Goal: Transaction & Acquisition: Purchase product/service

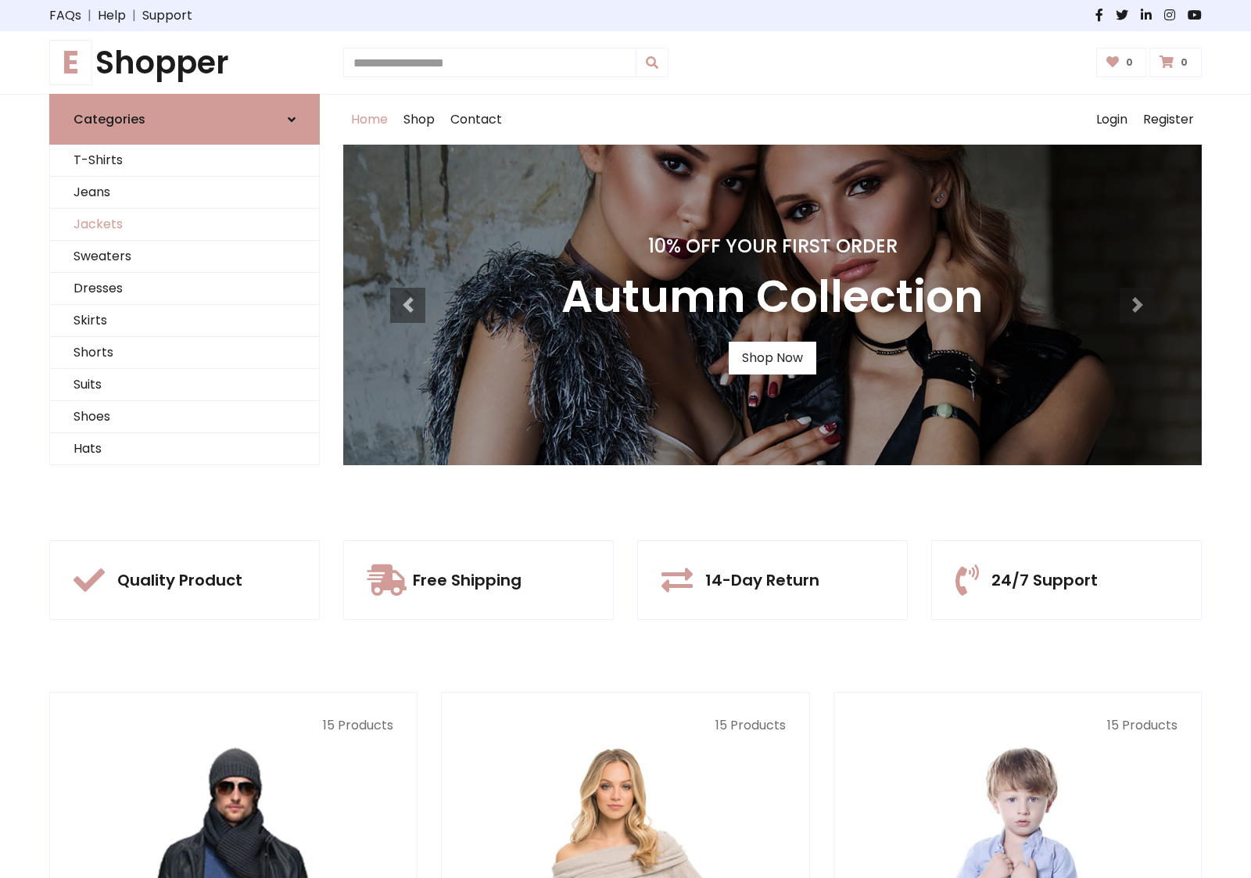
click at [185, 224] on link "Jackets" at bounding box center [184, 225] width 269 height 32
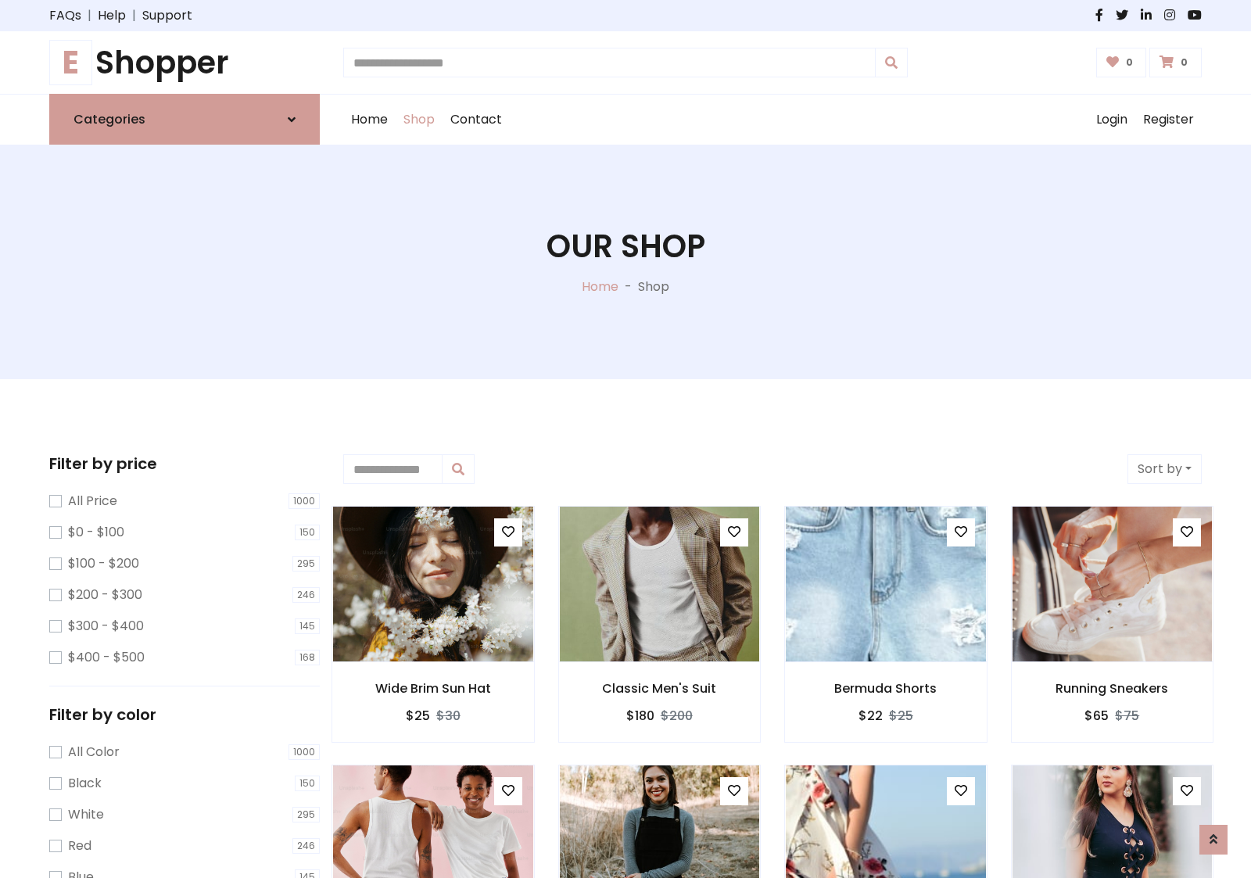
scroll to position [707, 0]
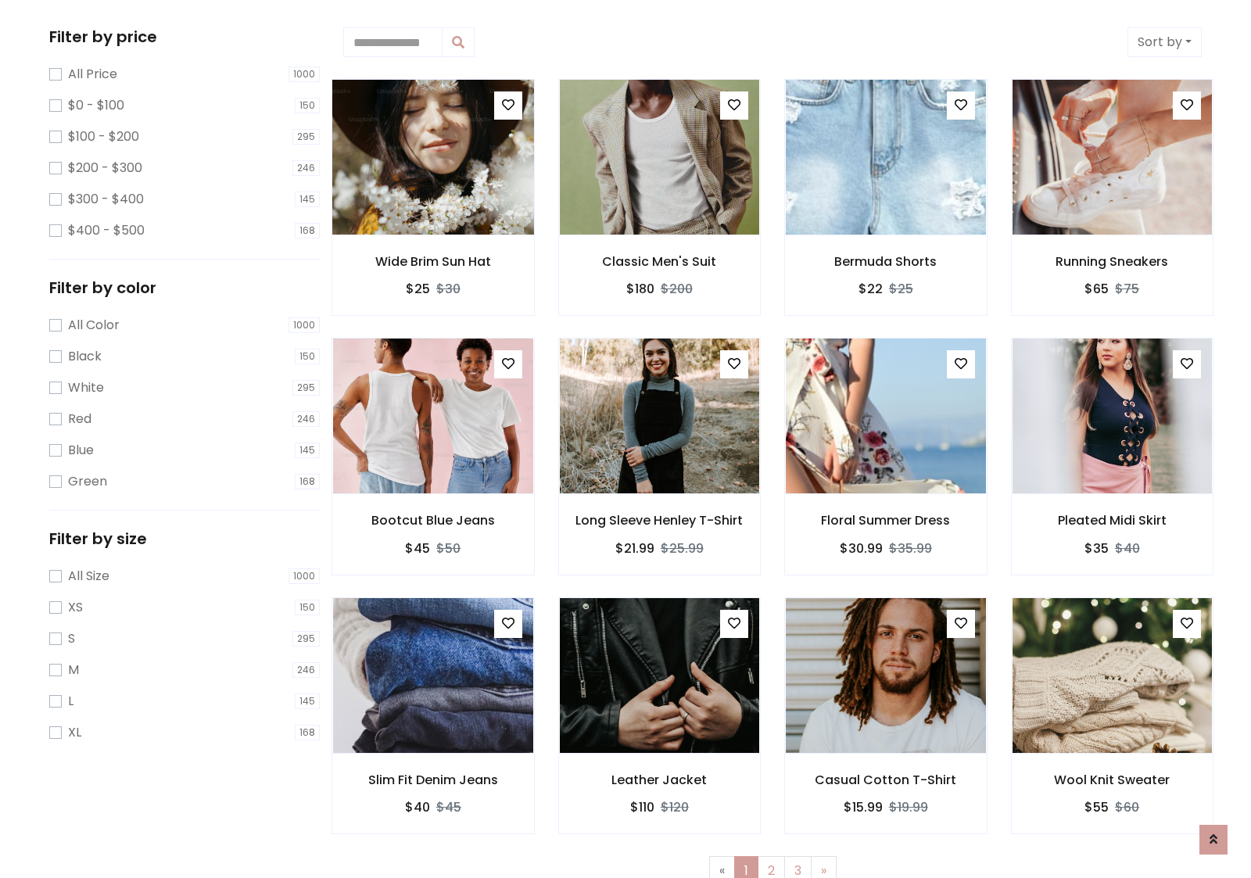
scroll to position [0, 0]
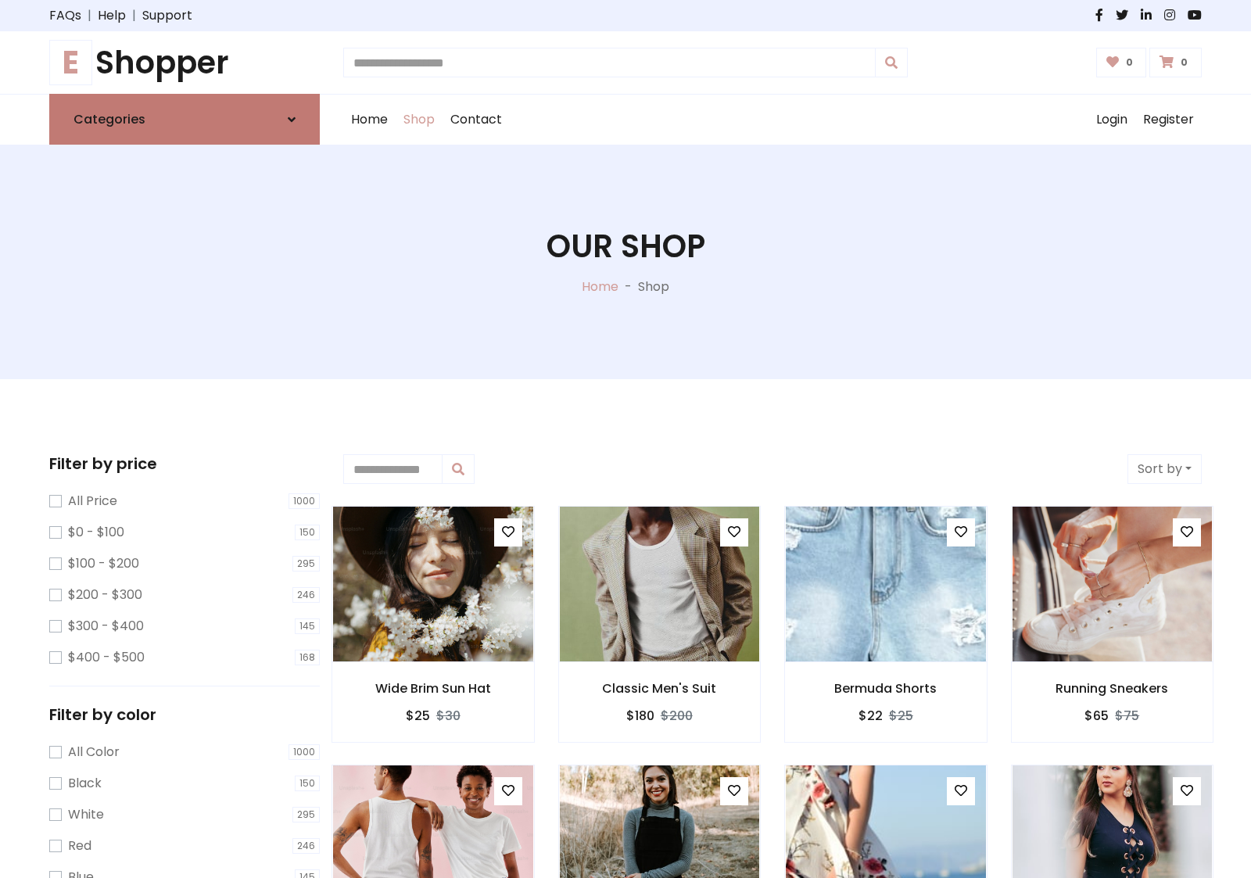
click at [185, 119] on link "Categories" at bounding box center [184, 119] width 271 height 51
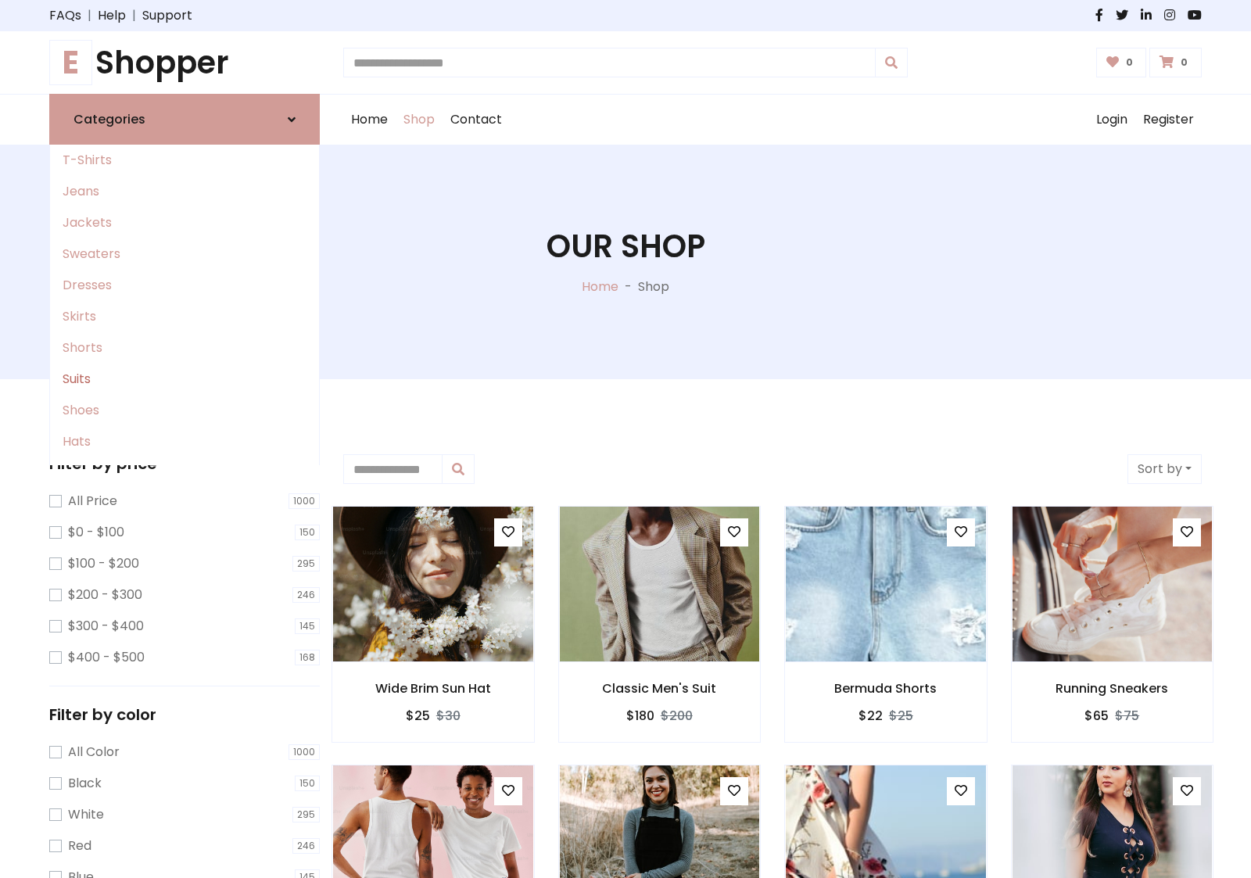
click at [185, 379] on link "Suits" at bounding box center [184, 379] width 269 height 31
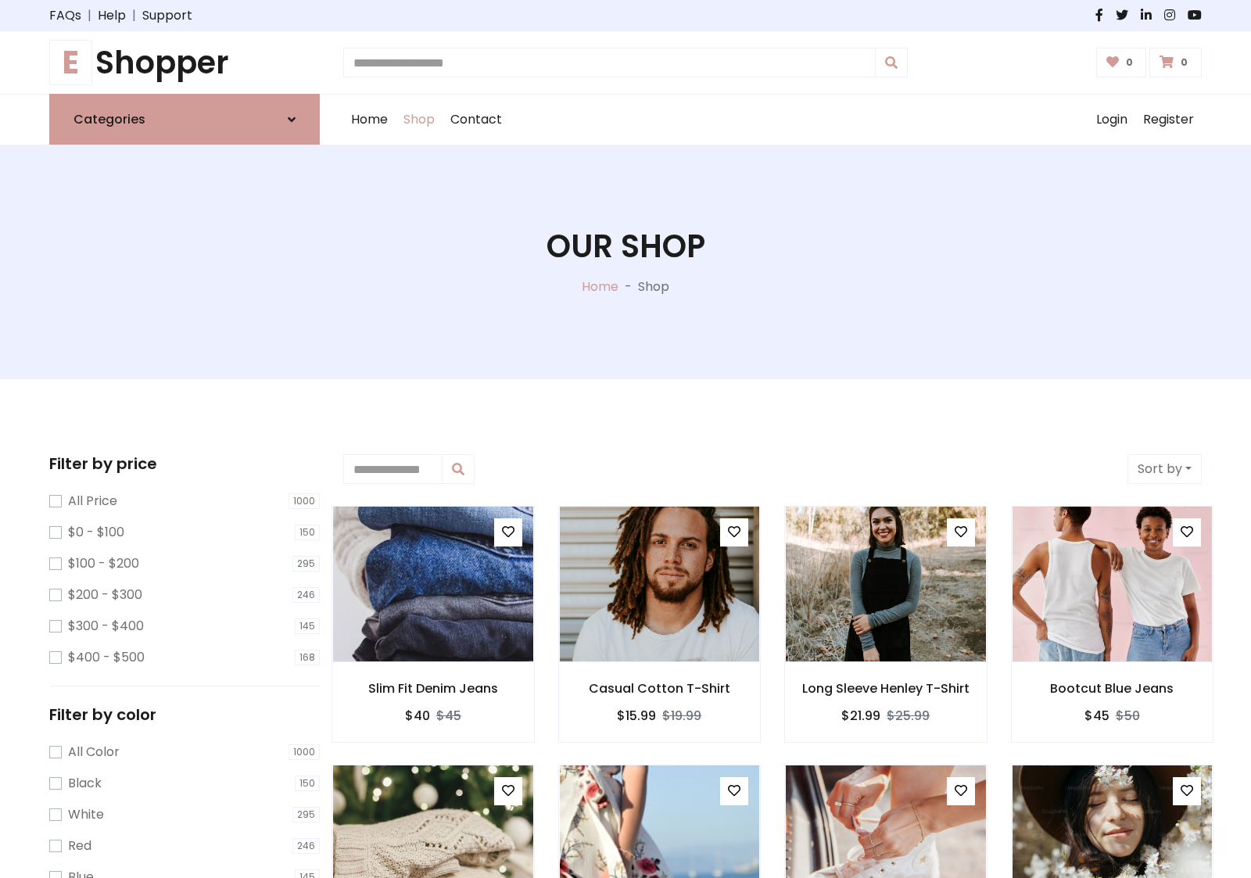
scroll to position [863, 0]
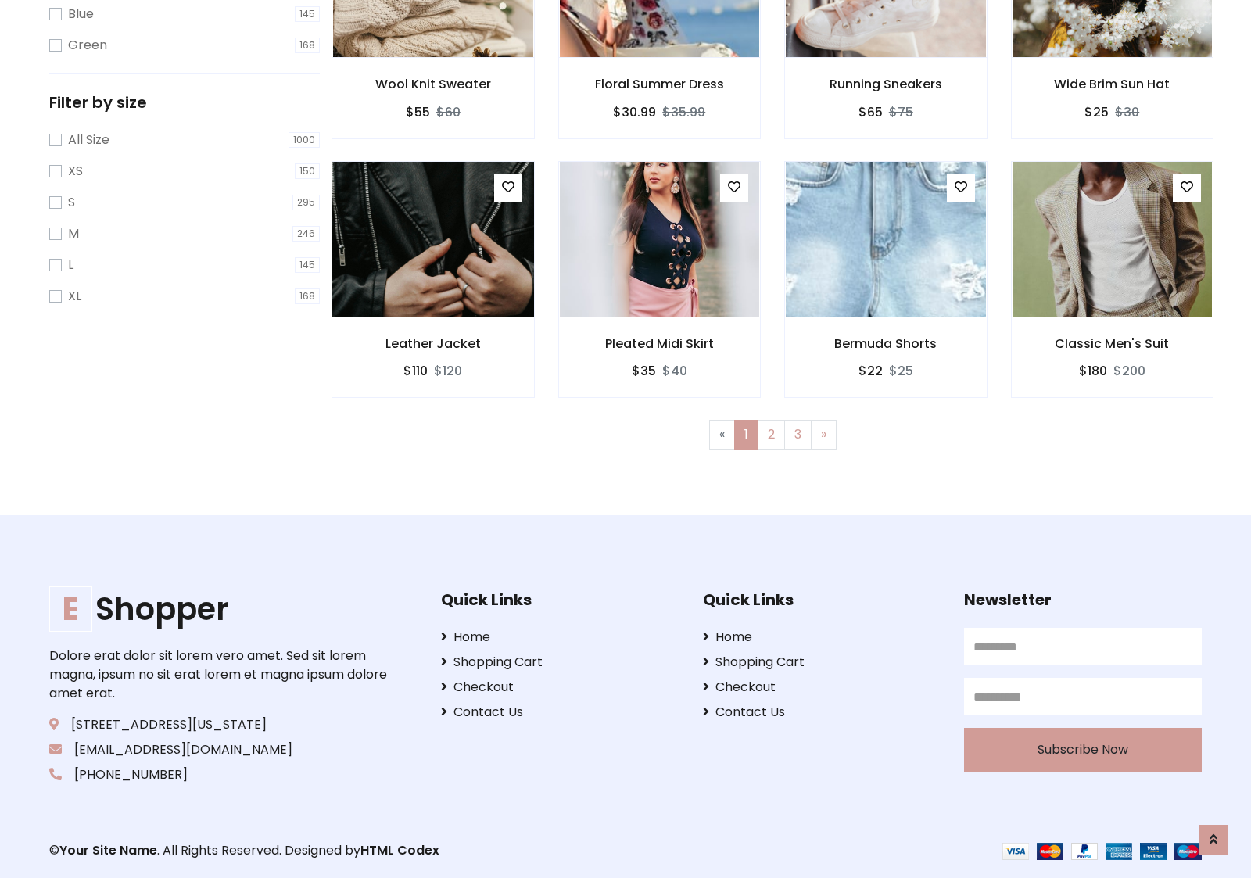
click at [433, 239] on img at bounding box center [433, 239] width 240 height 375
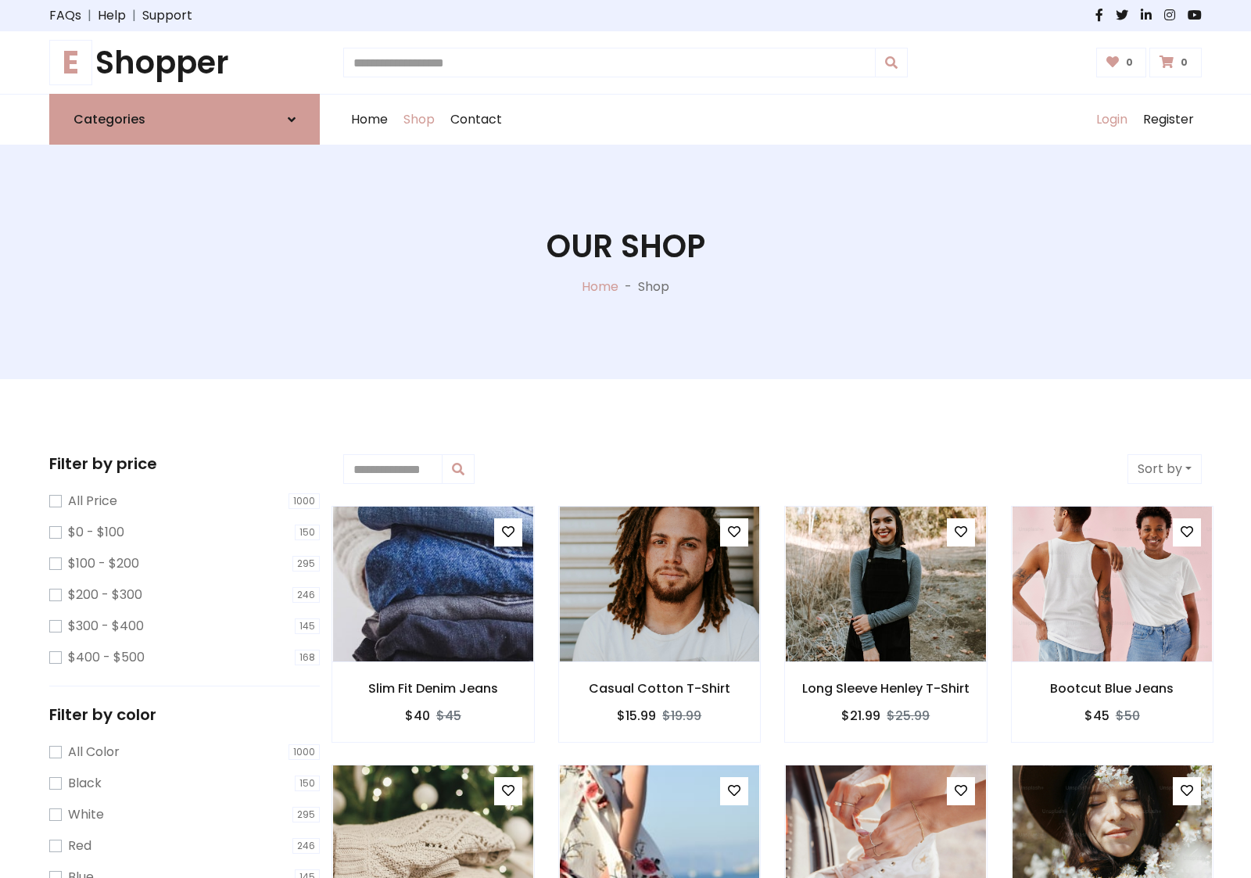
click at [1111, 120] on link "Login" at bounding box center [1112, 120] width 47 height 50
click at [292, 119] on icon at bounding box center [292, 119] width 8 height 13
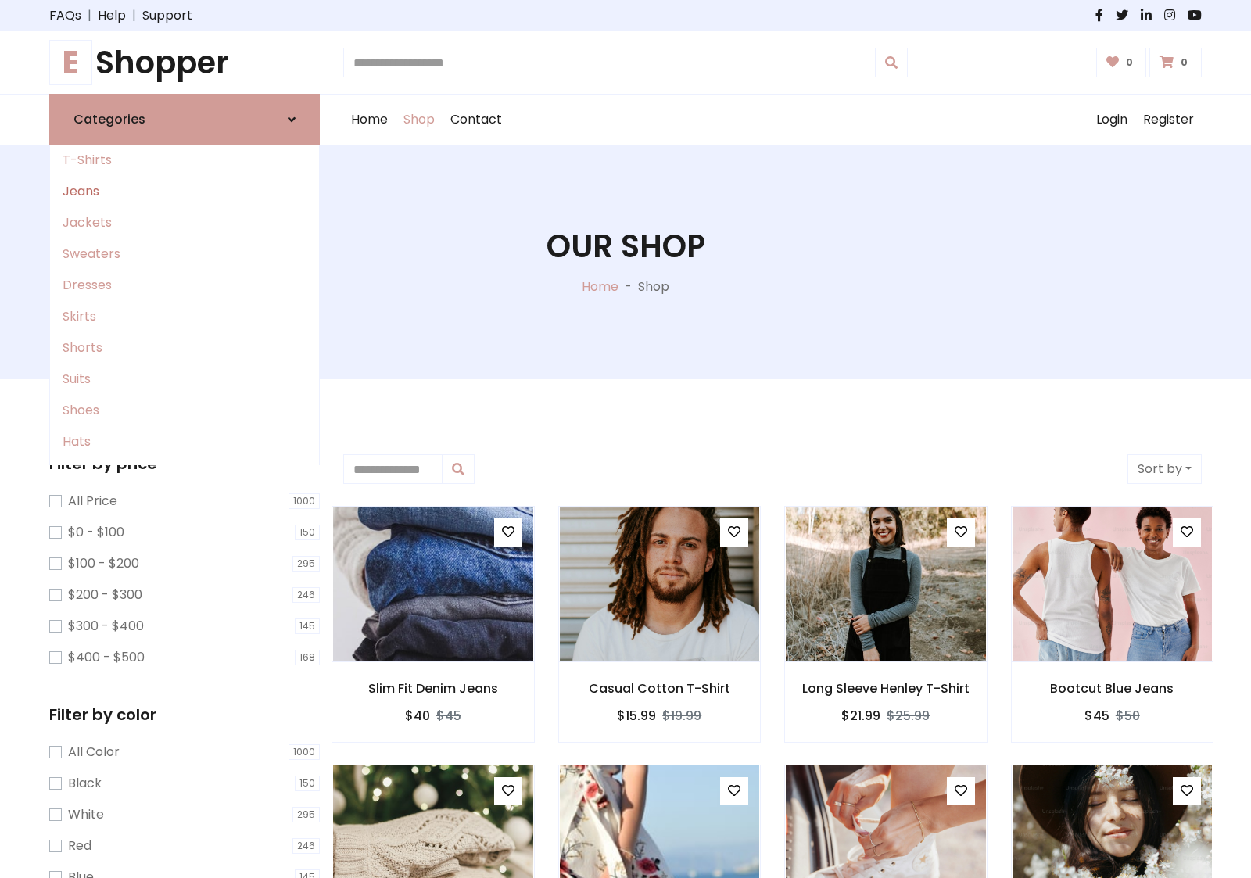
click at [185, 192] on link "Jeans" at bounding box center [184, 191] width 269 height 31
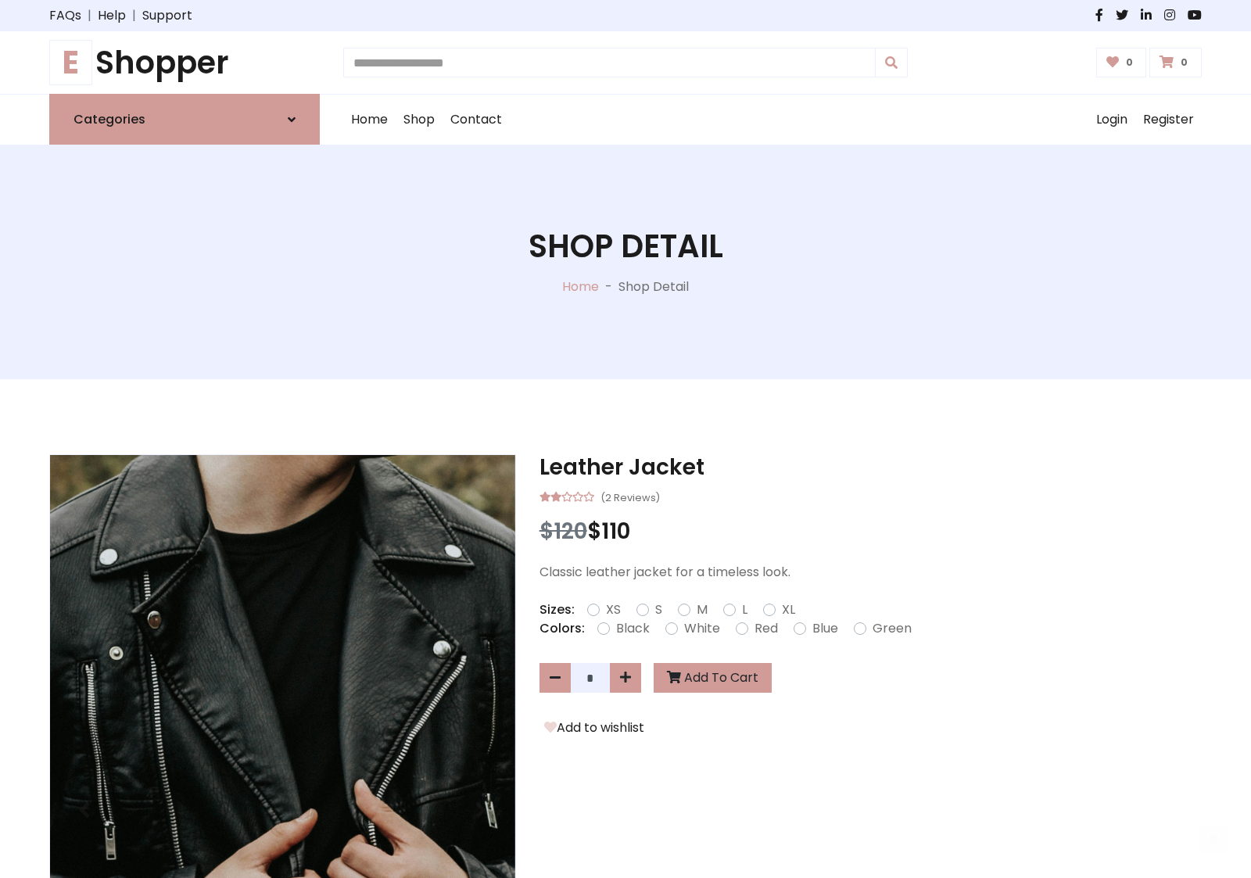
scroll to position [1355, 0]
